Goal: Check status

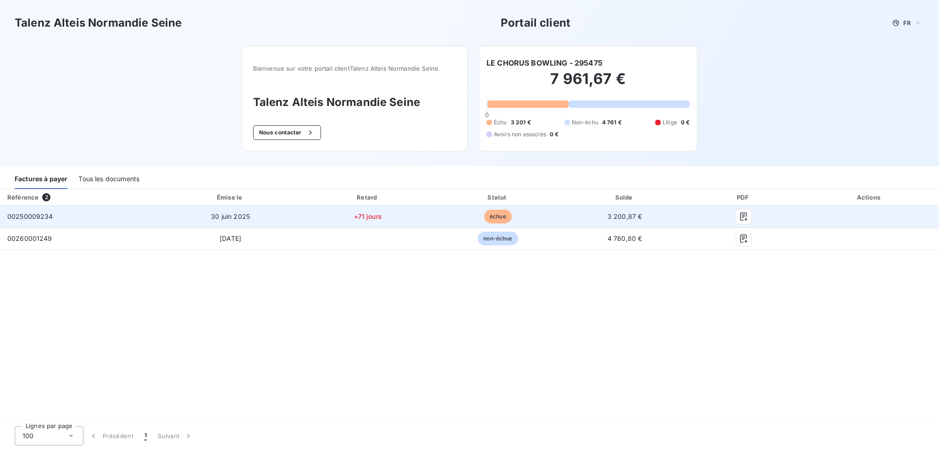
click at [52, 220] on div "00250009234" at bounding box center [30, 216] width 46 height 9
click at [42, 220] on span "00250009234" at bounding box center [30, 216] width 46 height 8
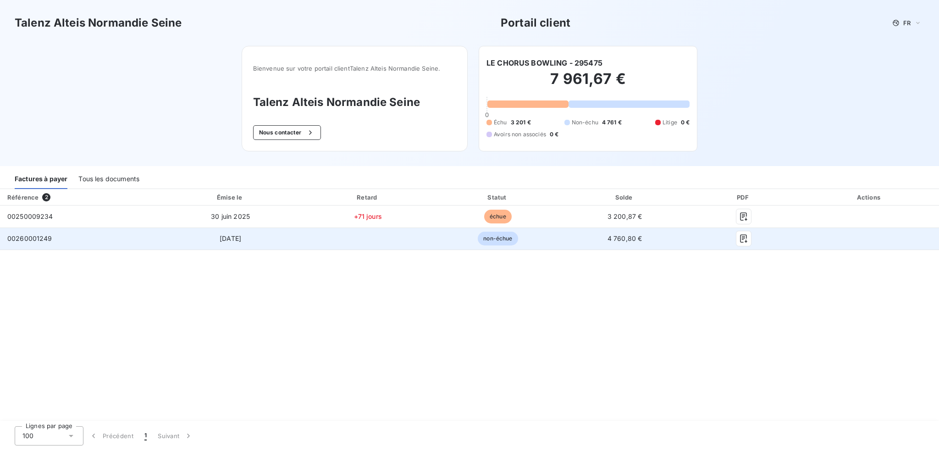
click at [55, 237] on td "00260001249" at bounding box center [79, 239] width 159 height 22
click at [56, 237] on td "00260001249" at bounding box center [79, 239] width 159 height 22
